Goal: Information Seeking & Learning: Check status

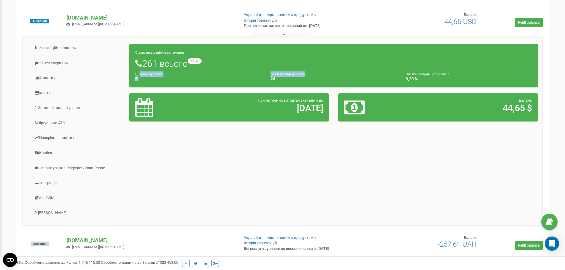
drag, startPoint x: 375, startPoint y: 76, endPoint x: 141, endPoint y: 77, distance: 234.8
click at [141, 77] on div "Цільових дзвінків 5 Без відповіді дзвінків 24 Частка пропущених дзвінків 9,20 %" at bounding box center [334, 76] width 406 height 10
click at [141, 77] on div "Цільових дзвінків 5" at bounding box center [198, 76] width 135 height 10
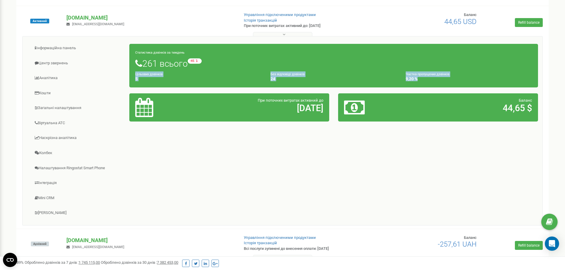
drag, startPoint x: 141, startPoint y: 77, endPoint x: 443, endPoint y: 83, distance: 302.1
click at [443, 83] on div "Статистика дзвінків за тиждень 261 всього -45 відносно минулого тижня Цільових …" at bounding box center [333, 66] width 408 height 44
click at [440, 87] on div "Статистика дзвінків за тиждень 261 всього -45 відносно минулого тижня Цільових …" at bounding box center [333, 66] width 408 height 44
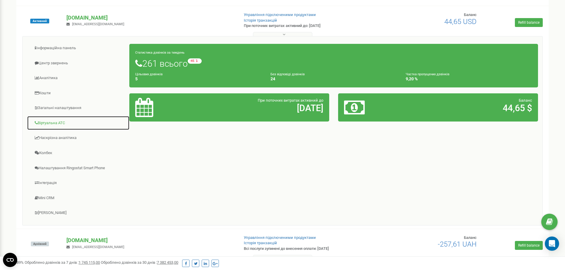
click at [60, 123] on link "Віртуальна АТС" at bounding box center [78, 123] width 103 height 15
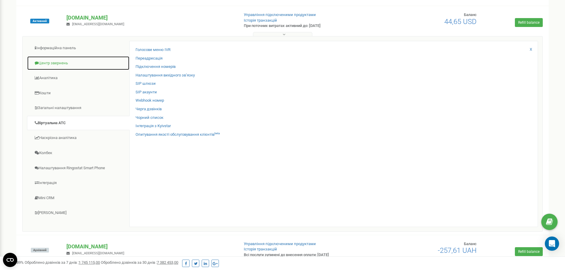
click at [63, 63] on link "Центр звернень" at bounding box center [78, 63] width 103 height 15
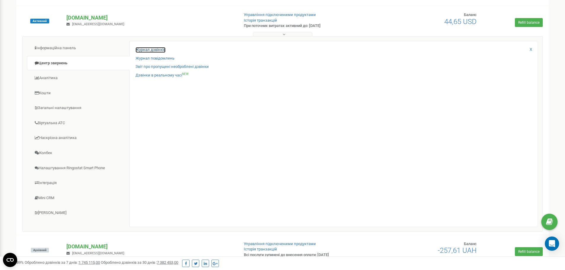
click at [151, 50] on link "Журнал дзвінків" at bounding box center [150, 50] width 30 height 6
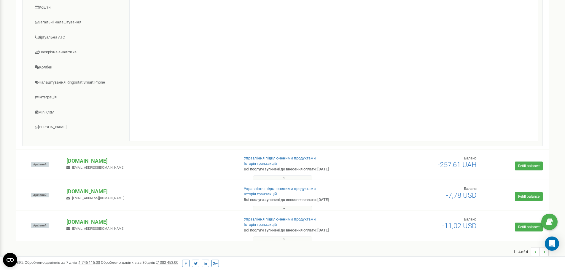
scroll to position [148, 0]
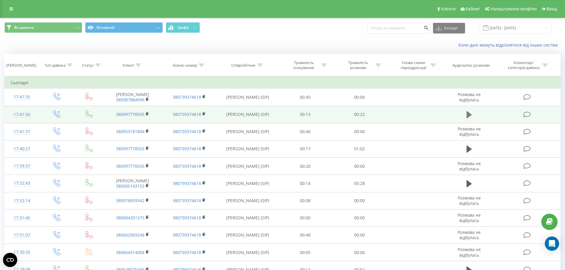
click at [468, 114] on icon at bounding box center [468, 114] width 5 height 7
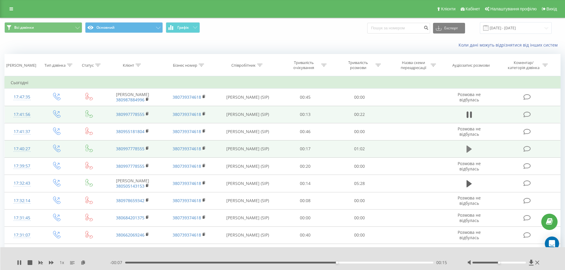
click at [464, 150] on button at bounding box center [468, 149] width 9 height 9
drag, startPoint x: 440, startPoint y: 10, endPoint x: 441, endPoint y: 7, distance: 3.4
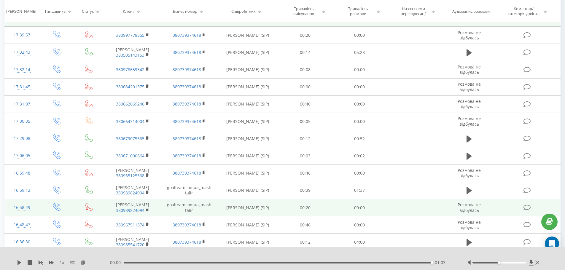
scroll to position [148, 0]
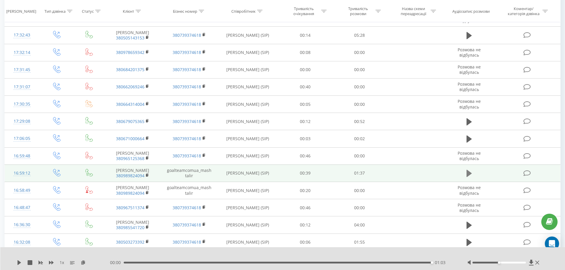
click at [467, 173] on icon at bounding box center [468, 173] width 5 height 7
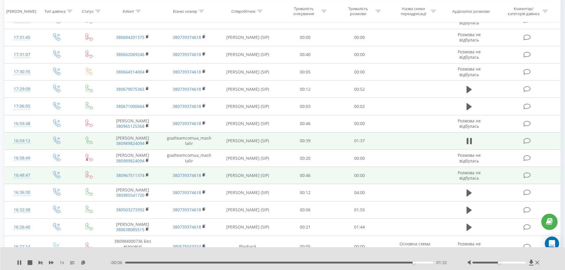
scroll to position [240, 0]
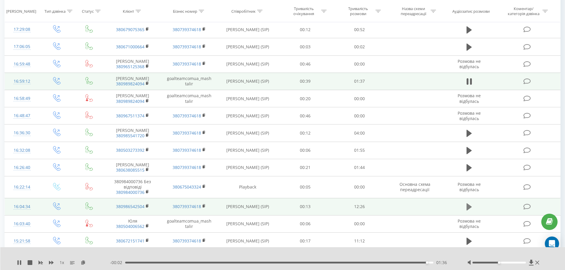
click at [467, 205] on icon at bounding box center [468, 206] width 5 height 7
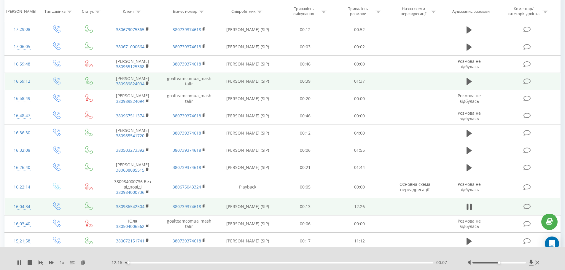
click at [63, 262] on span "1 x" at bounding box center [62, 263] width 4 height 6
click at [72, 262] on icon at bounding box center [72, 262] width 5 height 5
click at [72, 264] on rect at bounding box center [71, 264] width 3 height 1
click at [61, 262] on span "1 x" at bounding box center [62, 263] width 4 height 6
drag, startPoint x: 61, startPoint y: 262, endPoint x: 54, endPoint y: 264, distance: 7.7
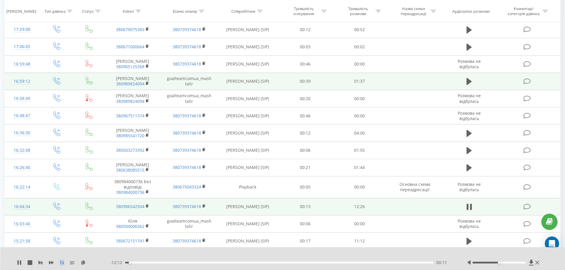
click at [61, 262] on span "1 x" at bounding box center [62, 263] width 4 height 6
click at [52, 264] on icon at bounding box center [51, 262] width 5 height 5
click at [71, 261] on div "1.25 x" at bounding box center [63, 263] width 93 height 6
click at [66, 263] on span "1.25 x" at bounding box center [65, 263] width 10 height 6
click at [300, 258] on div at bounding box center [278, 255] width 419 height 7
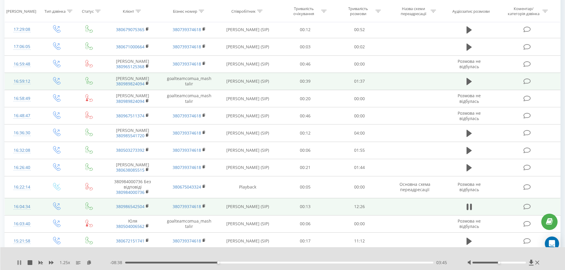
click at [19, 265] on button at bounding box center [19, 262] width 5 height 5
click at [17, 263] on icon at bounding box center [19, 262] width 5 height 5
click at [20, 261] on icon at bounding box center [19, 262] width 5 height 5
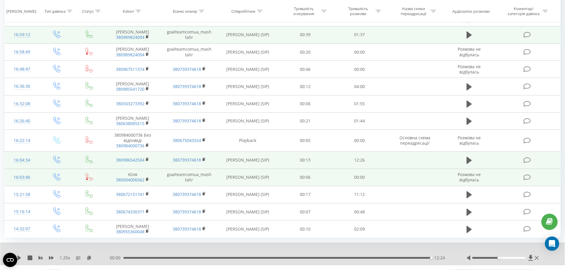
scroll to position [299, 0]
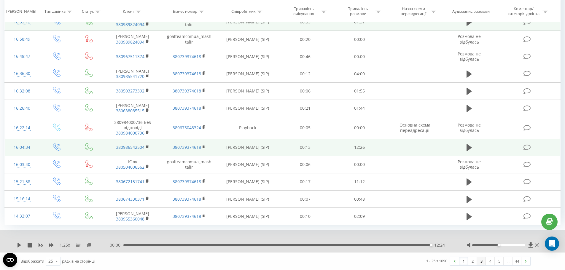
drag, startPoint x: 473, startPoint y: 262, endPoint x: 477, endPoint y: 261, distance: 4.2
click at [473, 262] on link "2" at bounding box center [472, 261] width 9 height 8
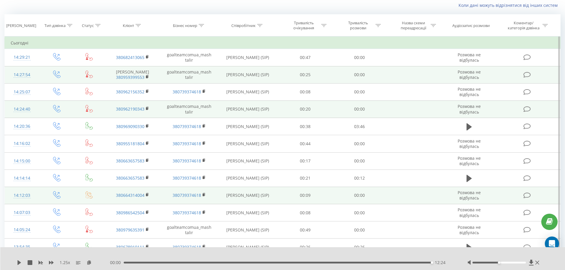
scroll to position [39, 0]
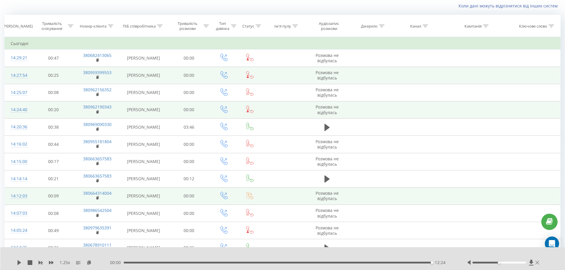
click at [536, 261] on icon at bounding box center [537, 263] width 4 height 4
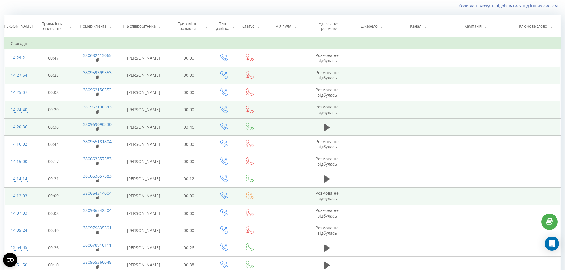
click at [328, 136] on td at bounding box center [326, 127] width 41 height 17
click at [328, 132] on icon at bounding box center [326, 127] width 5 height 8
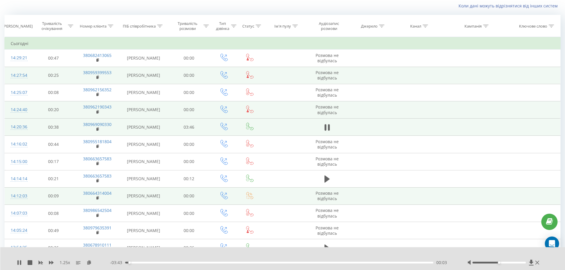
click at [61, 262] on span "1.25 x" at bounding box center [65, 263] width 10 height 6
click at [53, 264] on icon at bounding box center [51, 262] width 5 height 5
click at [12, 263] on div "2 x - 03:37 00:08 00:08" at bounding box center [282, 258] width 565 height 23
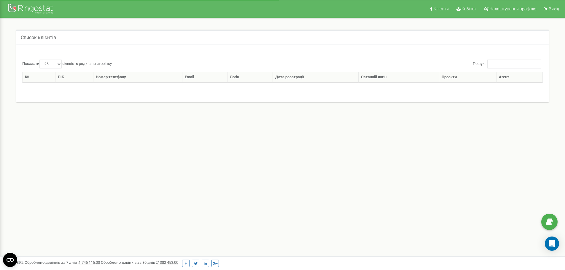
select select "25"
click at [474, 5] on link "Кабінет" at bounding box center [465, 9] width 27 height 18
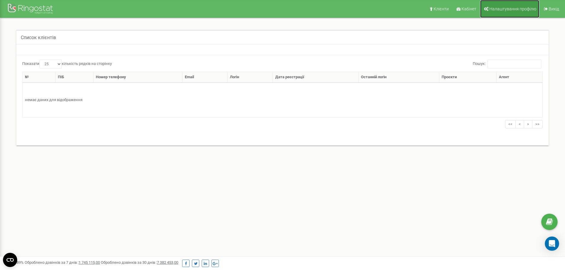
click at [516, 8] on span "Налаштування профілю" at bounding box center [512, 9] width 47 height 5
